Goal: Information Seeking & Learning: Learn about a topic

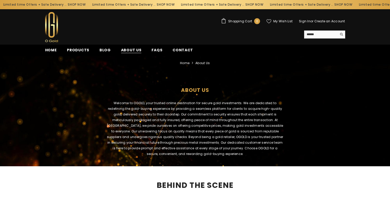
click at [133, 50] on span "About us" at bounding box center [131, 49] width 21 height 5
click at [75, 51] on span "Products" at bounding box center [78, 49] width 22 height 5
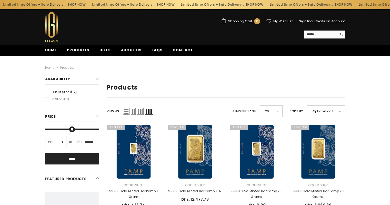
click at [107, 51] on span "Blog" at bounding box center [104, 49] width 11 height 5
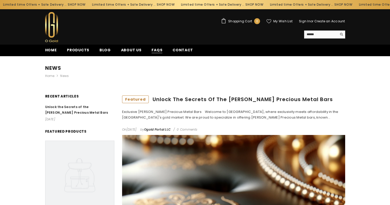
click at [155, 52] on span "FAQs" at bounding box center [156, 49] width 11 height 5
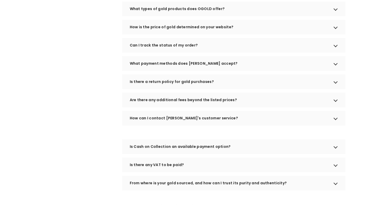
scroll to position [201, 0]
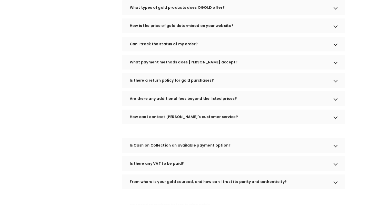
click at [333, 150] on div "Is Cash on Collection an available payment option?" at bounding box center [233, 145] width 223 height 14
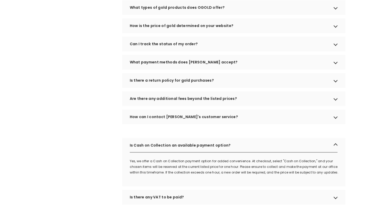
click at [333, 150] on div "Is Cash on Collection an available payment option?" at bounding box center [233, 145] width 223 height 14
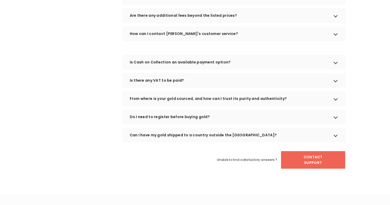
scroll to position [285, 0]
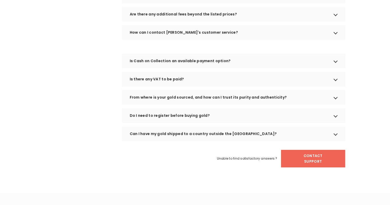
click at [336, 104] on div "From where is your gold sourced, and how can I trust its purity and authenticit…" at bounding box center [233, 97] width 223 height 14
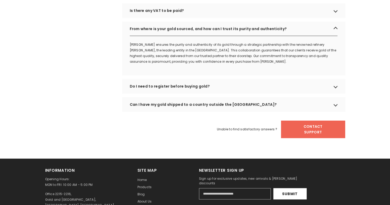
scroll to position [354, 0]
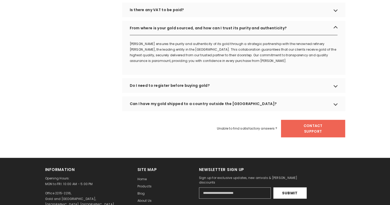
click at [333, 110] on div "Can I have my gold shipped to a country outside the UAE?" at bounding box center [233, 103] width 223 height 14
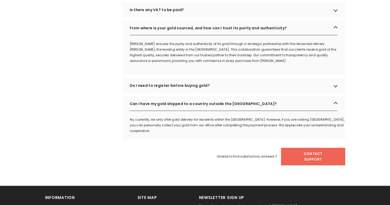
click at [333, 110] on div "Can I have my gold shipped to a country outside the UAE?" at bounding box center [233, 103] width 223 height 14
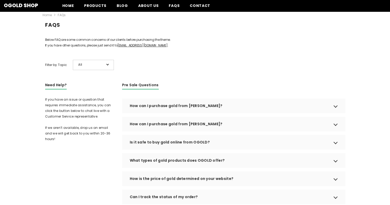
scroll to position [0, 0]
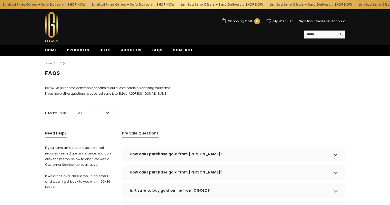
click at [110, 118] on div "All" at bounding box center [93, 113] width 41 height 10
